Goal: Use online tool/utility: Utilize a website feature to perform a specific function

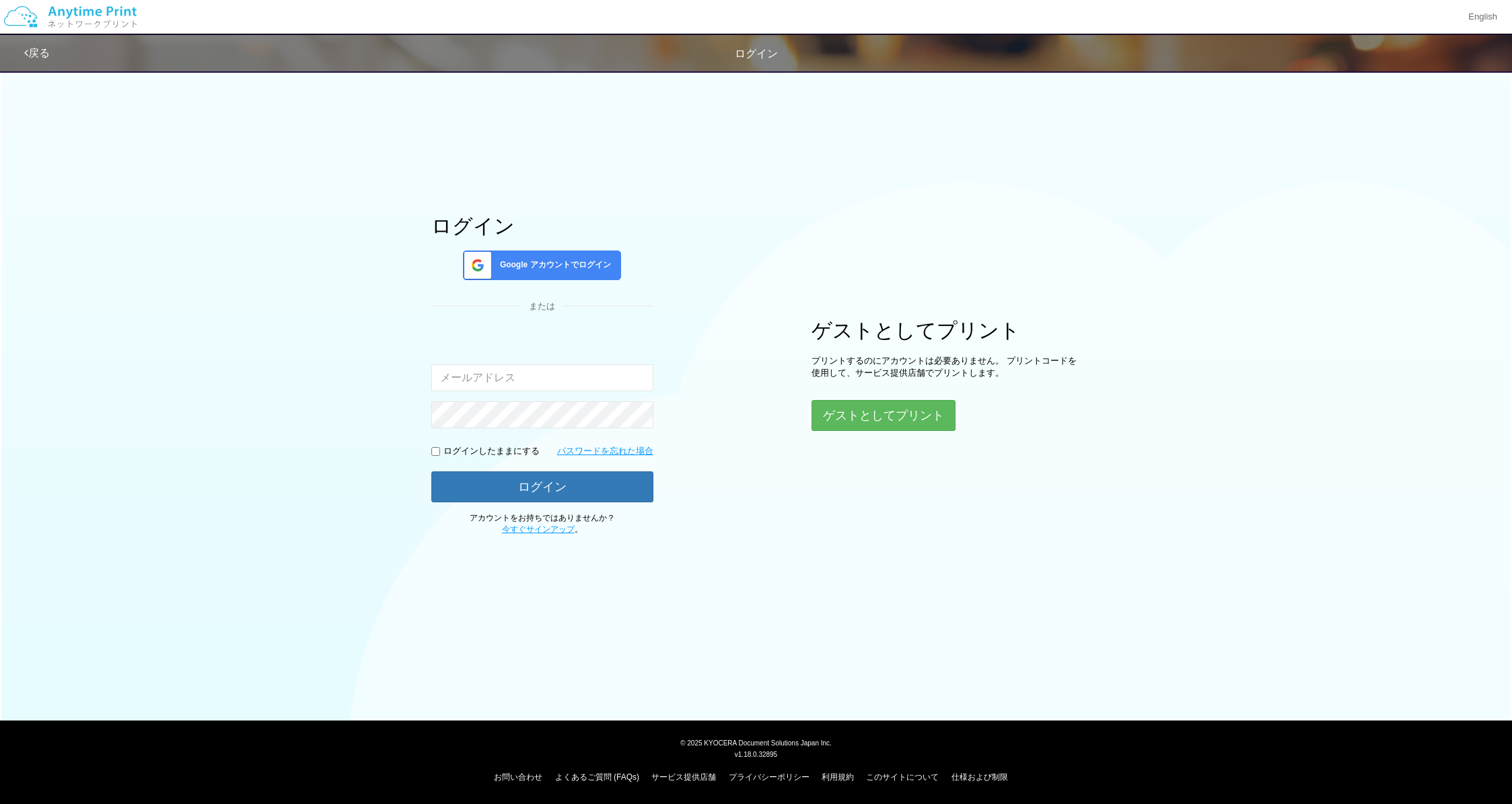
type input "[EMAIL_ADDRESS][DOMAIN_NAME]"
click at [439, 453] on input "checkbox" at bounding box center [436, 451] width 9 height 9
checkbox input "true"
click at [521, 480] on button "ログイン" at bounding box center [543, 487] width 222 height 30
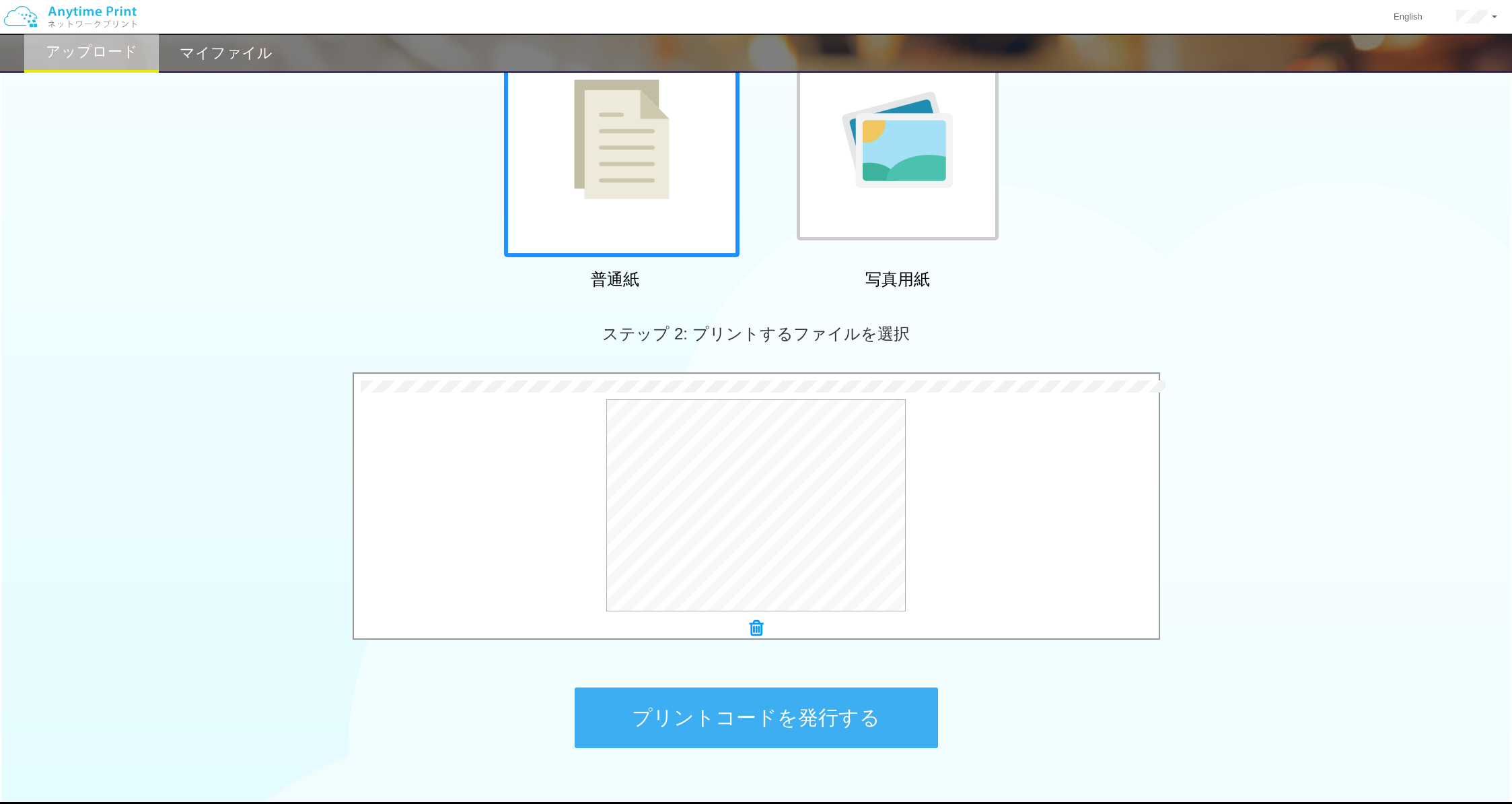
scroll to position [141, 0]
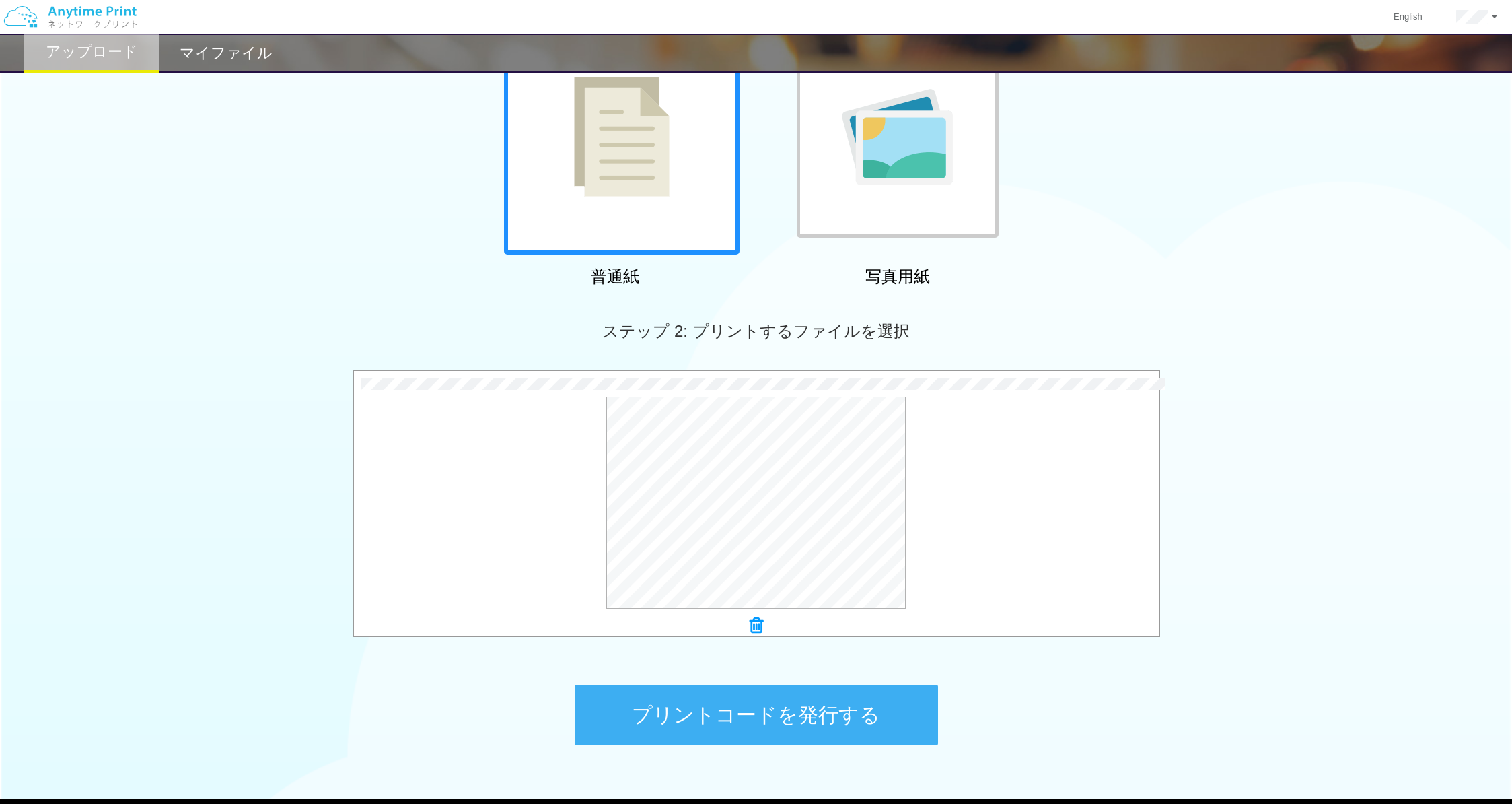
click at [813, 717] on button "プリントコードを発行する" at bounding box center [756, 715] width 363 height 61
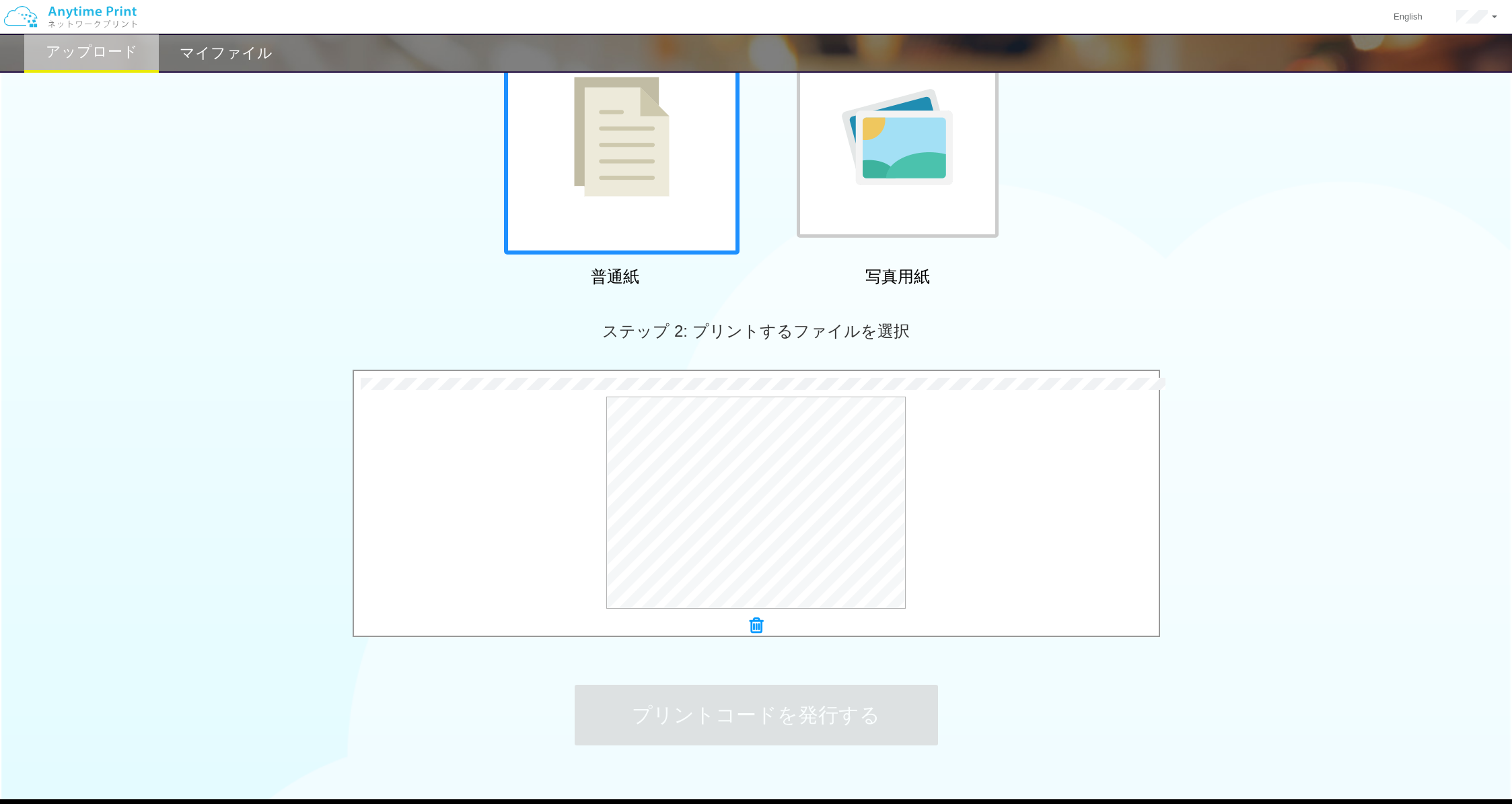
scroll to position [0, 0]
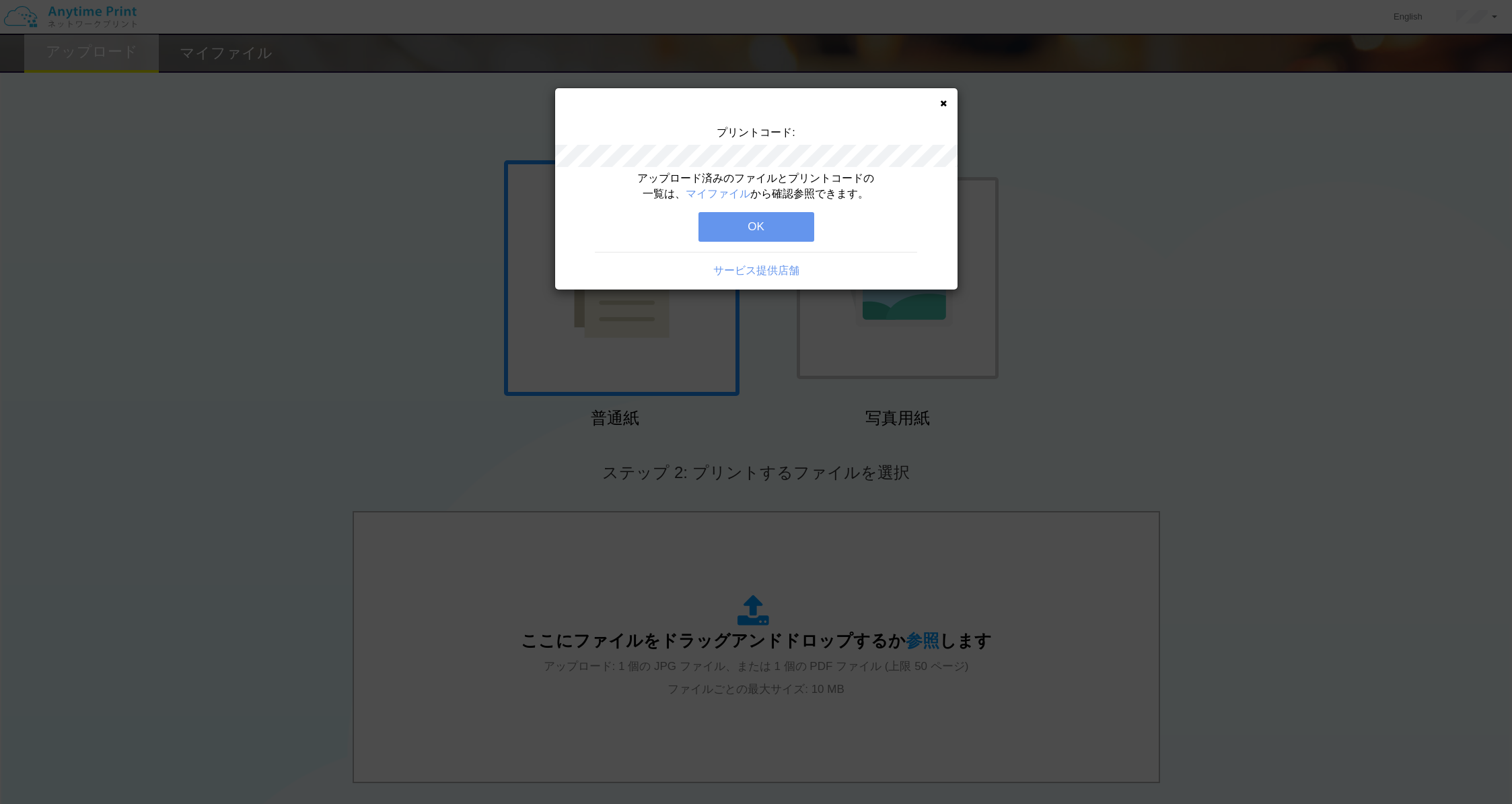
click at [785, 234] on button "OK" at bounding box center [756, 227] width 115 height 30
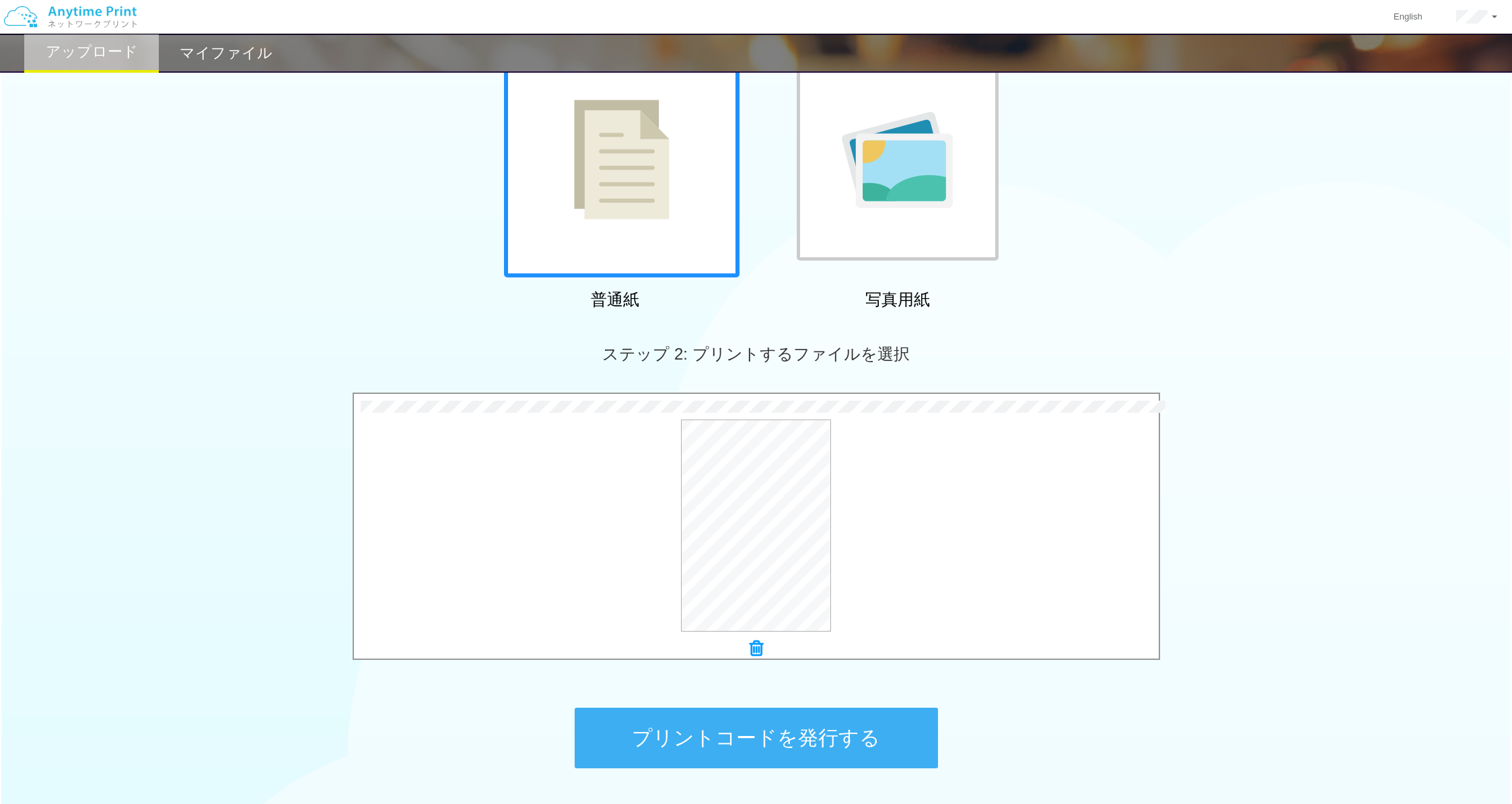
scroll to position [124, 0]
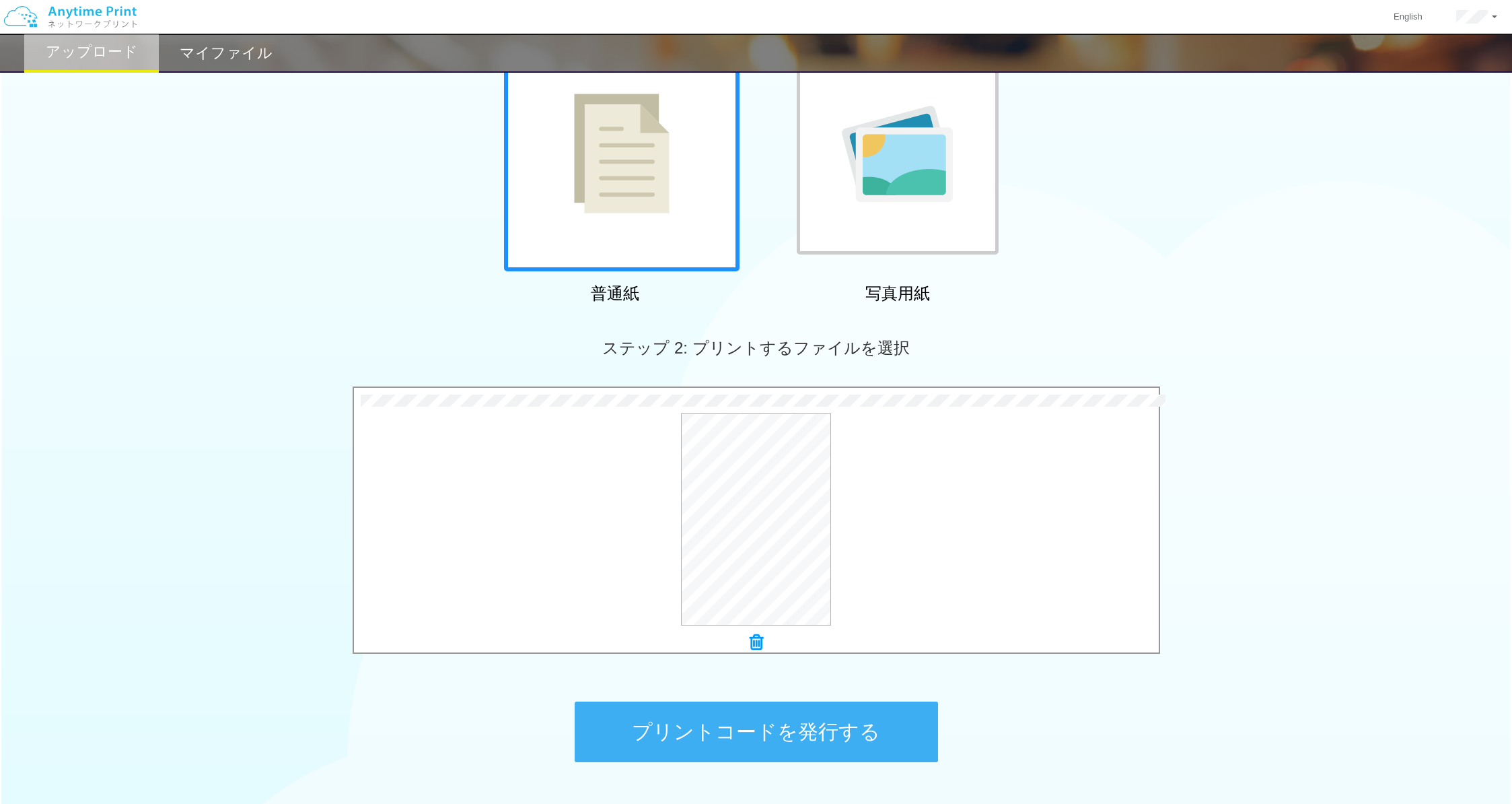
click at [782, 741] on button "プリントコードを発行する" at bounding box center [756, 732] width 363 height 61
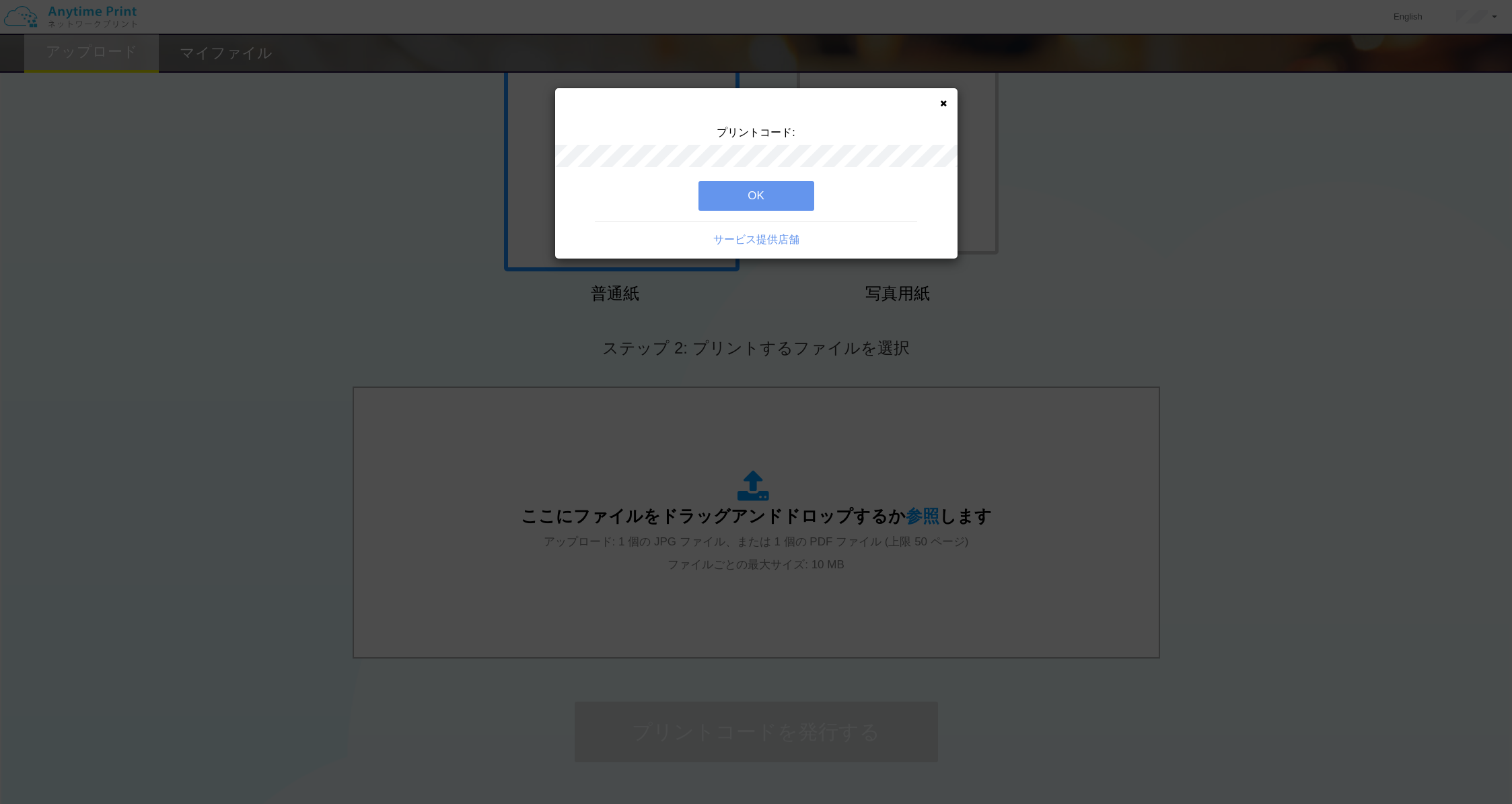
scroll to position [0, 0]
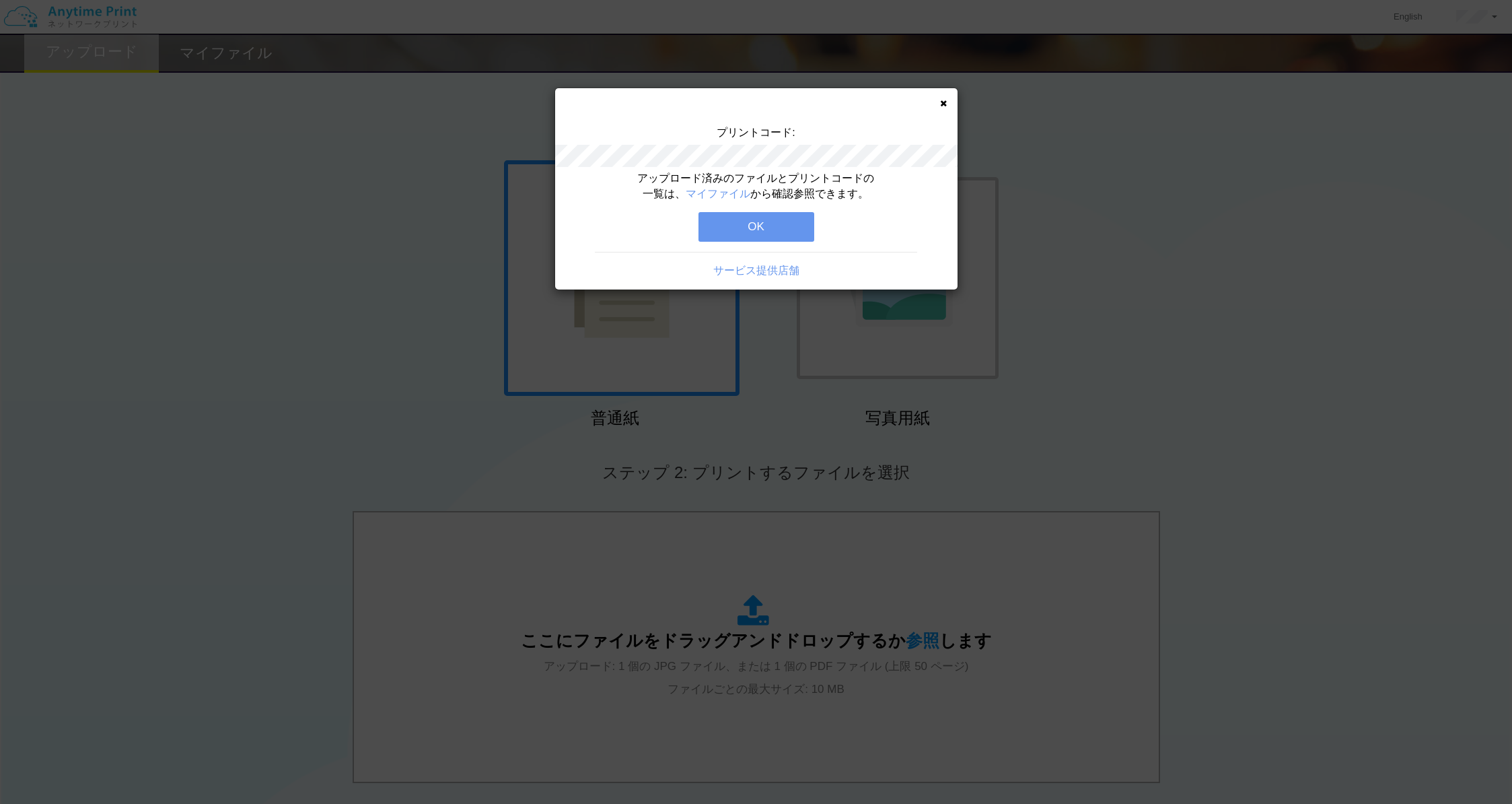
click at [745, 209] on div "アップロード済みのファイルとプリントコードの一覧は、 マイファイル から確認参照できます。 OK サービス提供店舗" at bounding box center [756, 230] width 403 height 118
click at [747, 213] on button "OK" at bounding box center [756, 227] width 115 height 30
